Goal: Task Accomplishment & Management: Manage account settings

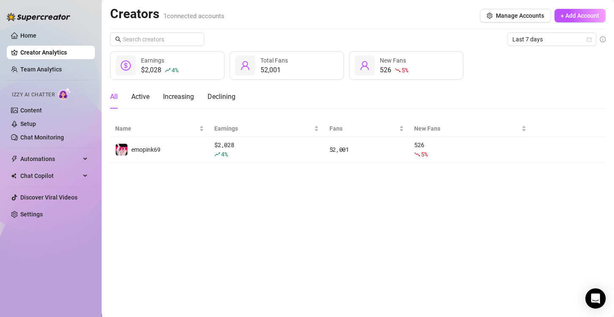
click at [42, 61] on ul "Home Creator Analytics Team Analytics Izzy AI Chatter Content Setup Chat Monito…" at bounding box center [51, 124] width 88 height 199
click at [49, 68] on link "Team Analytics" at bounding box center [40, 69] width 41 height 7
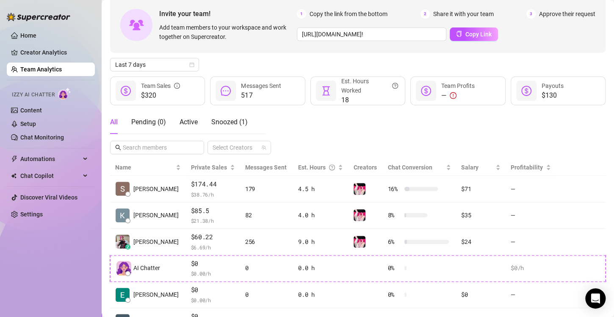
scroll to position [85, 0]
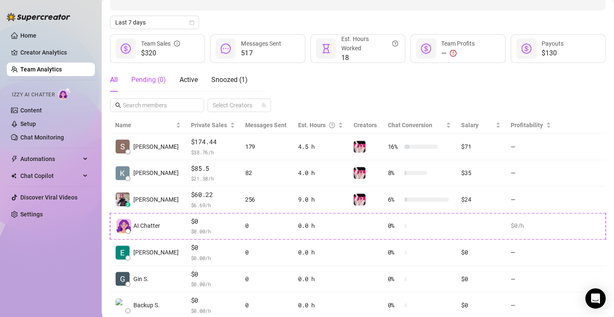
click at [141, 80] on div "Pending ( 0 )" at bounding box center [148, 80] width 35 height 10
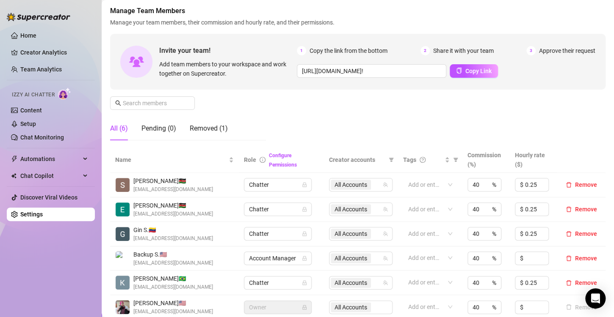
scroll to position [85, 0]
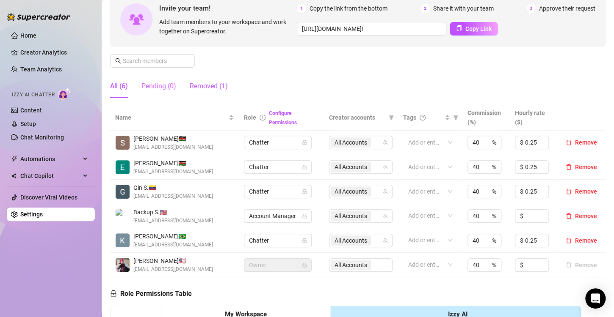
drag, startPoint x: 192, startPoint y: 86, endPoint x: 170, endPoint y: 88, distance: 22.1
click at [192, 86] on div "Removed (1)" at bounding box center [209, 86] width 38 height 10
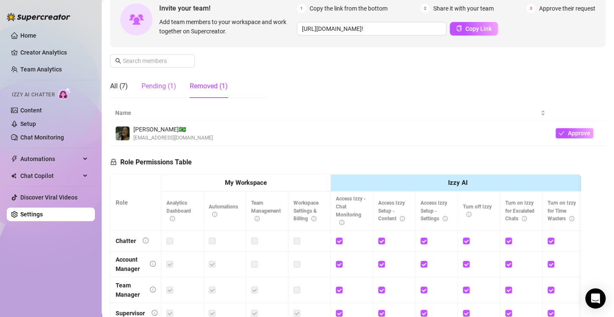
click at [154, 88] on div "Pending (1)" at bounding box center [158, 86] width 35 height 10
click at [583, 134] on span "Approve" at bounding box center [584, 133] width 22 height 7
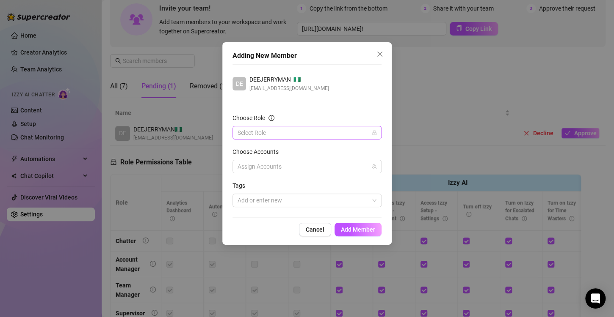
click at [285, 130] on input "Choose Role" at bounding box center [302, 133] width 131 height 13
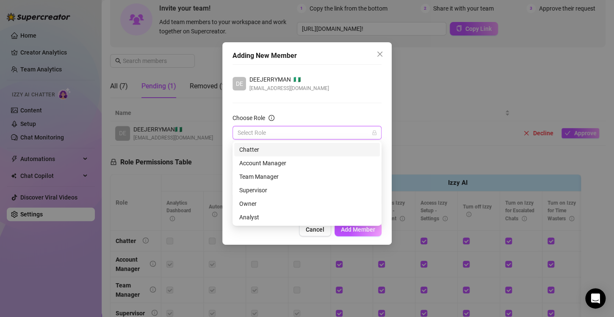
click at [268, 151] on div "Chatter" at bounding box center [306, 149] width 135 height 9
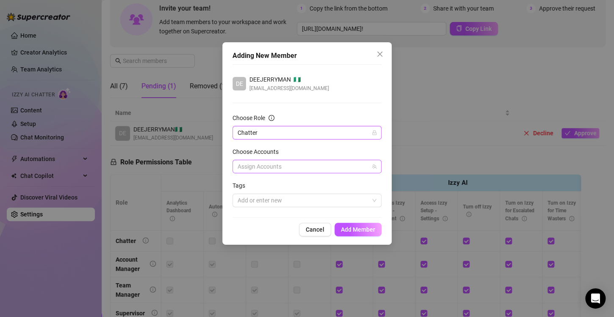
click at [263, 162] on div at bounding box center [302, 167] width 137 height 12
click at [253, 195] on span "Select tree node" at bounding box center [249, 196] width 7 height 7
checkbox input "true"
click at [350, 229] on span "Add Member" at bounding box center [358, 229] width 34 height 7
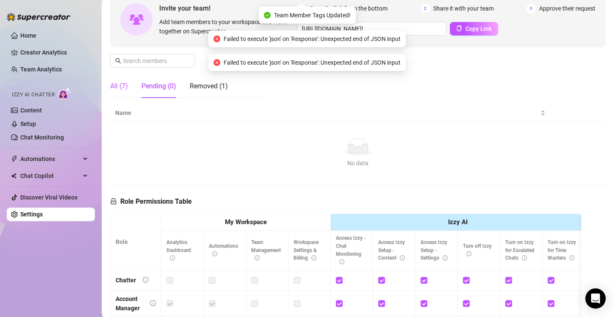
click at [118, 85] on div "All (7)" at bounding box center [119, 86] width 18 height 10
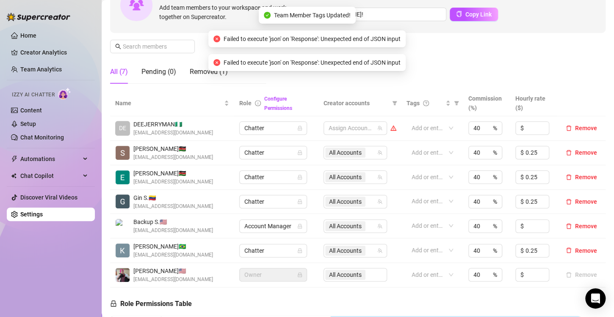
scroll to position [98, 0]
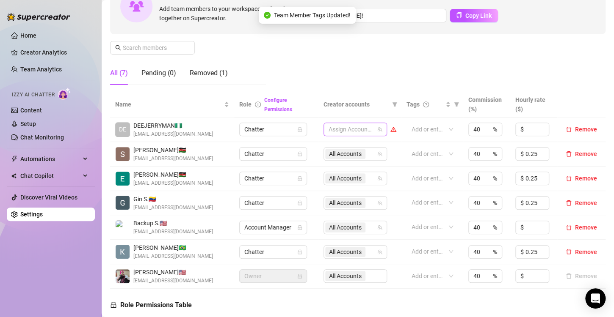
click at [341, 124] on div at bounding box center [350, 130] width 51 height 12
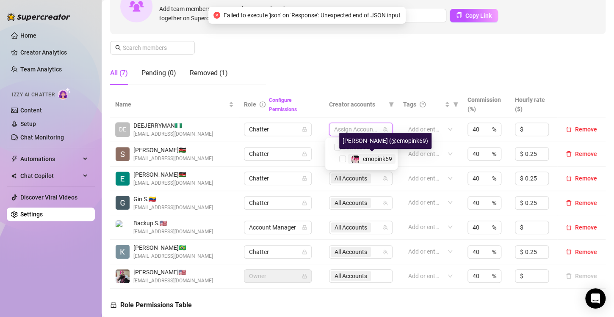
click at [352, 159] on img at bounding box center [355, 160] width 8 height 8
checkbox input "true"
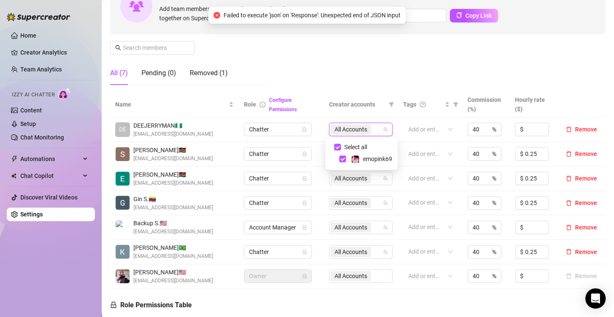
click at [399, 74] on div "Manage Team Members Manage your team members, their commission and hourly rate,…" at bounding box center [357, 20] width 495 height 141
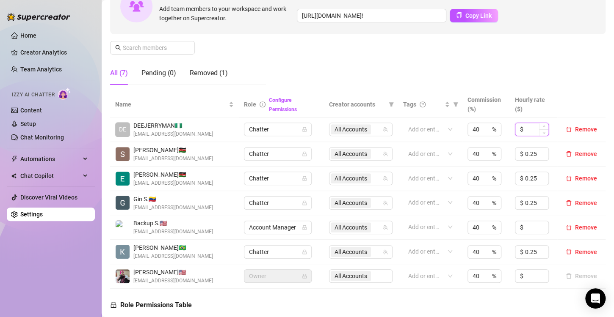
click at [528, 127] on input at bounding box center [536, 129] width 23 height 13
type input "0"
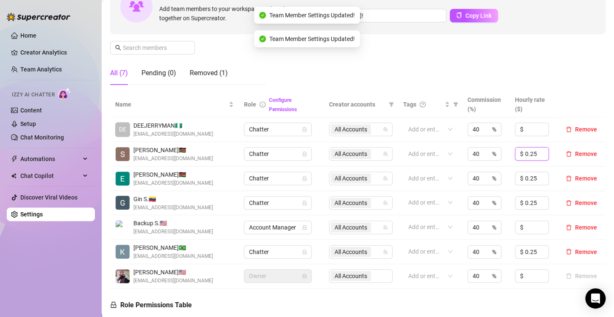
drag, startPoint x: 533, startPoint y: 152, endPoint x: 480, endPoint y: 138, distance: 55.1
click at [480, 138] on tbody "DE DEEJERRYMAN 🇳🇬 [EMAIL_ADDRESS][DOMAIN_NAME] Chatter All Accounts Add or ente…" at bounding box center [357, 203] width 495 height 171
type input "1"
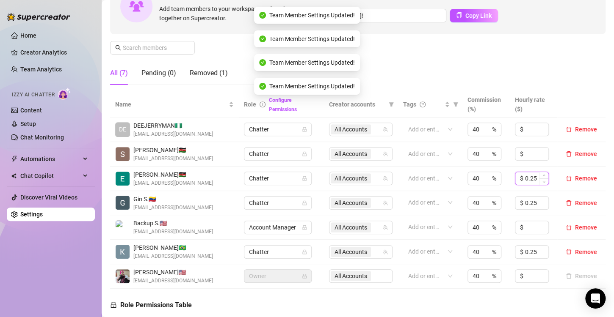
click at [529, 179] on input "0.25" at bounding box center [536, 178] width 23 height 13
type input "0"
click at [539, 205] on span "Decrease Value" at bounding box center [543, 206] width 9 height 8
type input "-"
click at [539, 252] on span "Decrease Value" at bounding box center [543, 255] width 9 height 8
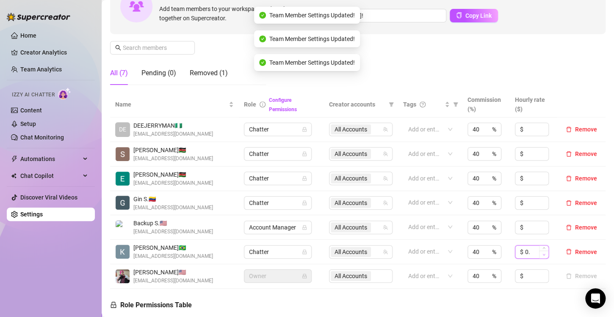
type input "0"
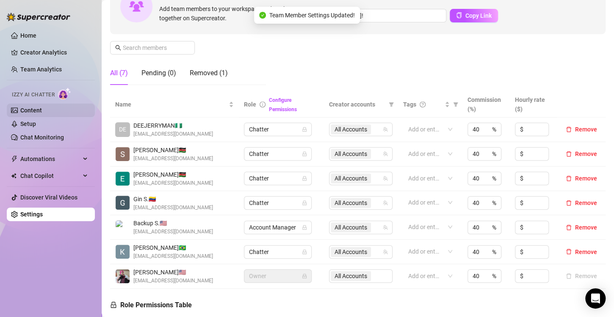
click at [41, 110] on link "Content" at bounding box center [31, 110] width 22 height 7
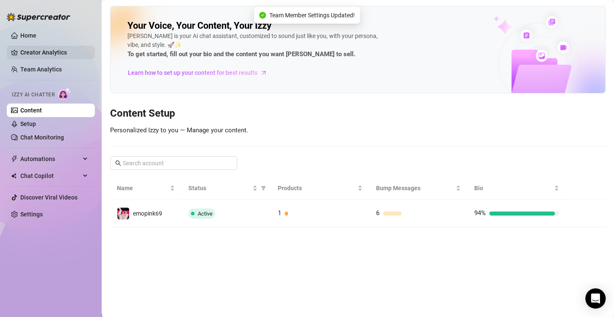
click at [44, 52] on link "Creator Analytics" at bounding box center [54, 53] width 68 height 14
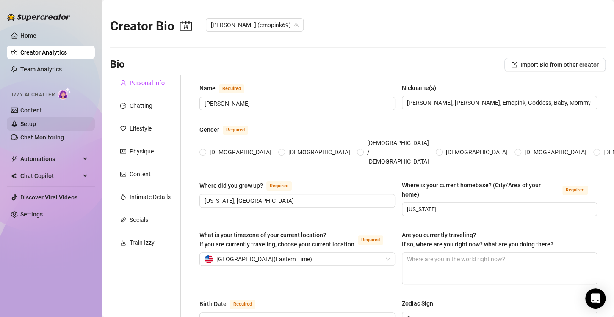
radio input "true"
type input "[DATE]"
click at [45, 67] on link "Team Analytics" at bounding box center [40, 69] width 41 height 7
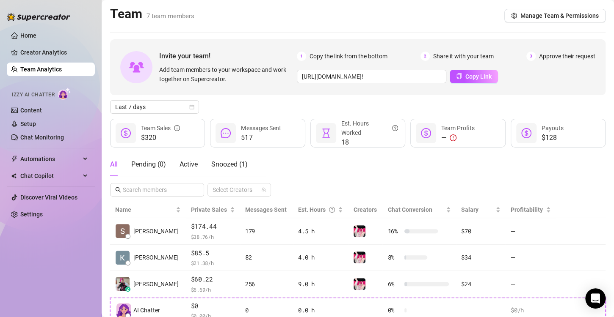
click at [372, 171] on div "All Pending ( 0 ) Active Snoozed ( 1 ) Select Creators" at bounding box center [357, 175] width 495 height 44
click at [309, 161] on div "All Pending ( 0 ) Active Snoozed ( 1 ) Select Creators" at bounding box center [357, 175] width 495 height 44
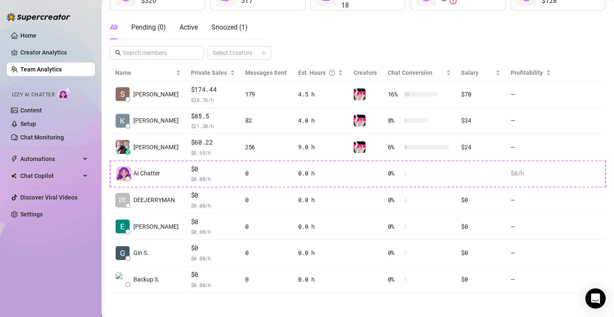
scroll to position [137, 0]
click at [254, 308] on main "Team 7 team members Manage Team & Permissions Invite your team! Add team member…" at bounding box center [358, 91] width 512 height 456
